Goal: Find specific page/section: Find specific page/section

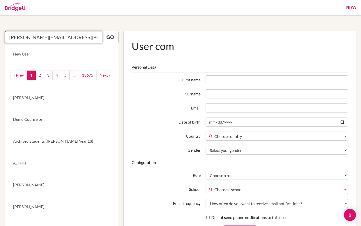
drag, startPoint x: 73, startPoint y: 38, endPoint x: 8, endPoint y: 38, distance: 64.7
click at [8, 38] on input "[PERSON_NAME][EMAIL_ADDRESS][PERSON_NAME][DOMAIN_NAME]" at bounding box center [53, 37] width 97 height 12
paste input "[PERSON_NAME][EMAIL_ADDRESS][PERSON_NAME][PERSON_NAME][DOMAIN_NAME]"
type input "[PERSON_NAME][EMAIL_ADDRESS][PERSON_NAME][PERSON_NAME][DOMAIN_NAME]"
click at [106, 36] on link "Go" at bounding box center [110, 37] width 17 height 12
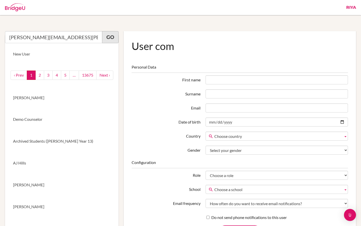
click at [106, 36] on link "Go" at bounding box center [110, 37] width 17 height 12
click at [108, 39] on link "Go" at bounding box center [110, 37] width 17 height 12
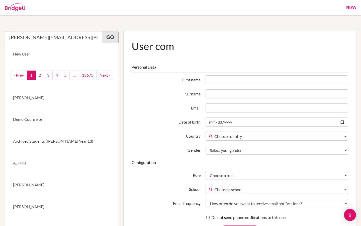
click at [108, 39] on link "Go" at bounding box center [110, 37] width 17 height 12
click at [75, 38] on input "[PERSON_NAME][EMAIL_ADDRESS][PERSON_NAME][PERSON_NAME][DOMAIN_NAME]" at bounding box center [53, 37] width 97 height 12
drag, startPoint x: 76, startPoint y: 40, endPoint x: 5, endPoint y: 32, distance: 71.4
click at [5, 32] on input "[PERSON_NAME][EMAIL_ADDRESS][PERSON_NAME][PERSON_NAME][DOMAIN_NAME]" at bounding box center [53, 37] width 97 height 12
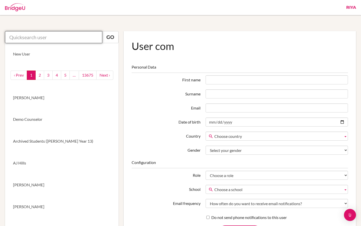
paste input "[PERSON_NAME][EMAIL_ADDRESS][PERSON_NAME][PERSON_NAME][DOMAIN_NAME]"
type input "[PERSON_NAME][EMAIL_ADDRESS][PERSON_NAME][PERSON_NAME][DOMAIN_NAME]"
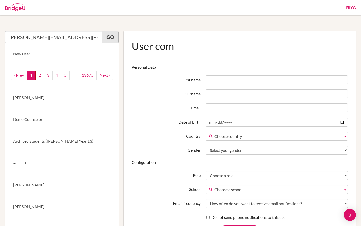
click at [110, 38] on link "Go" at bounding box center [110, 37] width 17 height 12
click at [112, 39] on link "Go" at bounding box center [110, 37] width 17 height 12
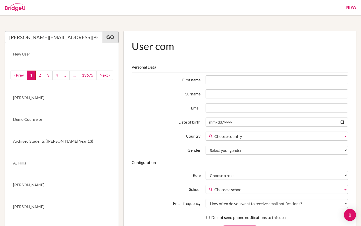
click at [112, 39] on link "Go" at bounding box center [110, 37] width 17 height 12
drag, startPoint x: 79, startPoint y: 40, endPoint x: 9, endPoint y: 37, distance: 70.6
click at [9, 37] on input "[PERSON_NAME][EMAIL_ADDRESS][PERSON_NAME][PERSON_NAME][DOMAIN_NAME]" at bounding box center [53, 37] width 97 height 12
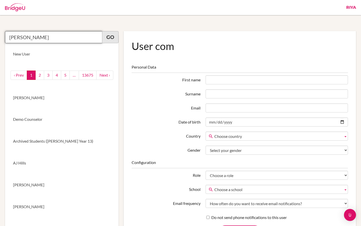
type input "[PERSON_NAME]"
click at [114, 36] on link "Go" at bounding box center [110, 37] width 17 height 12
